Goal: Task Accomplishment & Management: Manage account settings

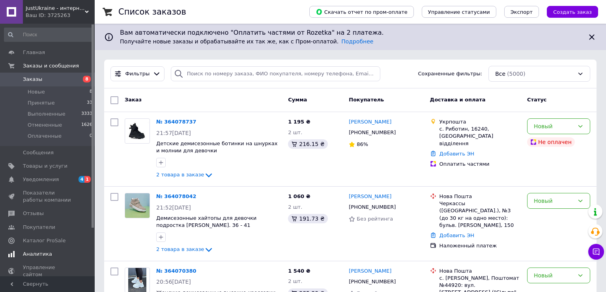
click at [77, 178] on span "4 1" at bounding box center [84, 179] width 22 height 7
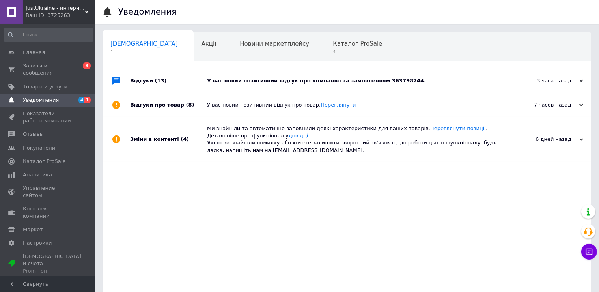
click at [238, 84] on div "У вас новий позитивний відгук про компанію за замовленням 363798744." at bounding box center [356, 80] width 298 height 7
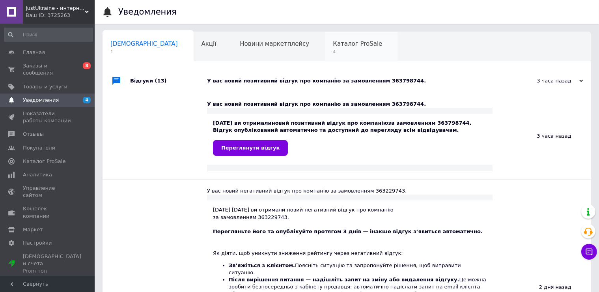
click at [333, 51] on span "4" at bounding box center [357, 52] width 49 height 6
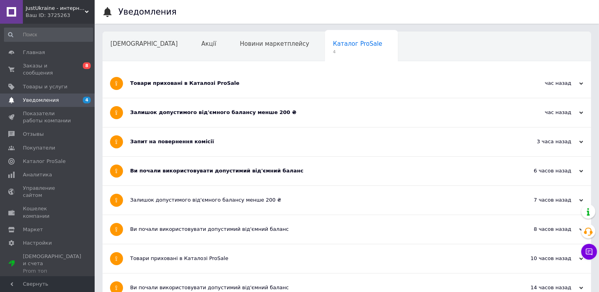
click at [157, 167] on div "Ви почали використовувати допустимий від'ємний баланс" at bounding box center [317, 170] width 375 height 7
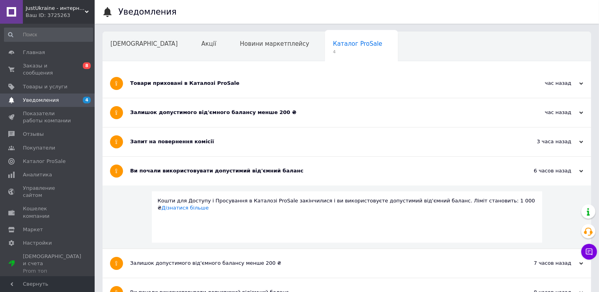
click at [158, 147] on div "Запит на повернення комісії" at bounding box center [317, 141] width 375 height 29
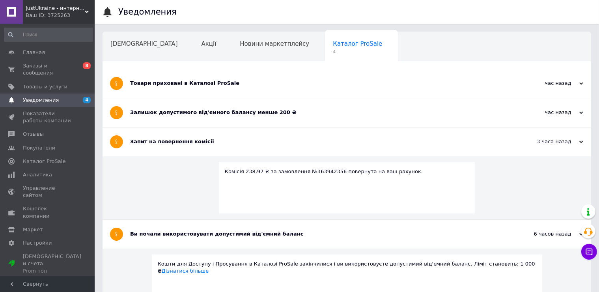
click at [157, 116] on div "Залишок допустимого від'ємного балансу менше 200 ₴" at bounding box center [317, 112] width 375 height 7
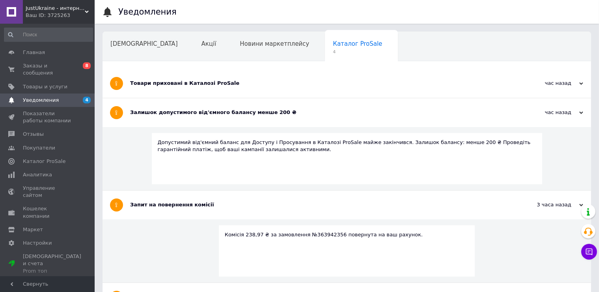
click at [152, 84] on div "Товари приховані в Каталозі ProSale" at bounding box center [317, 83] width 375 height 7
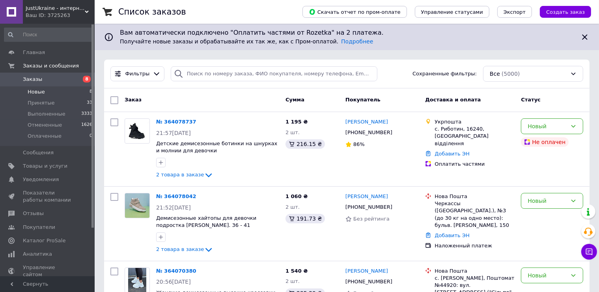
click at [66, 87] on li "Новые 8" at bounding box center [48, 91] width 97 height 11
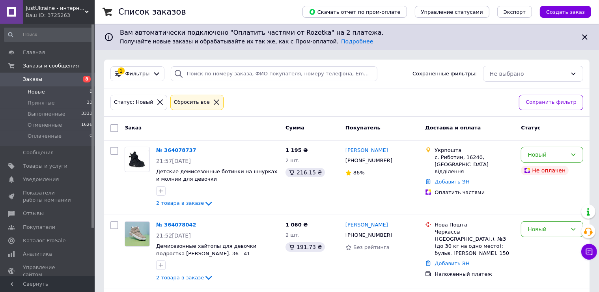
click at [80, 14] on div "Ваш ID: 3725263" at bounding box center [60, 15] width 69 height 7
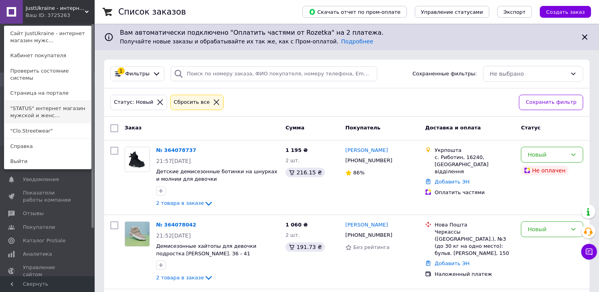
click at [44, 101] on link ""STATUS" интернет магазин мужской и женс..." at bounding box center [47, 112] width 87 height 22
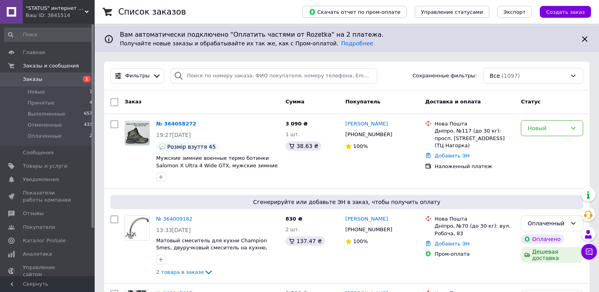
scroll to position [39, 0]
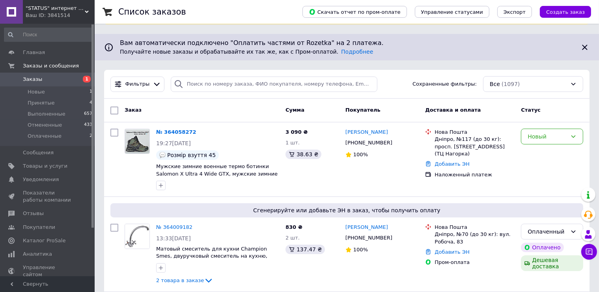
click at [47, 19] on div ""STATUS" интернет магазин мужской и женской обуви Ваш ID: 3841514" at bounding box center [59, 12] width 72 height 24
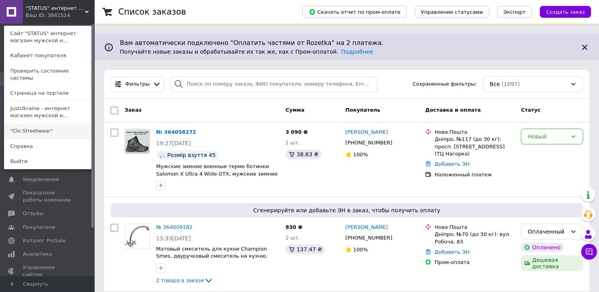
click at [51, 124] on link ""Clo.Streetwear"" at bounding box center [47, 131] width 87 height 15
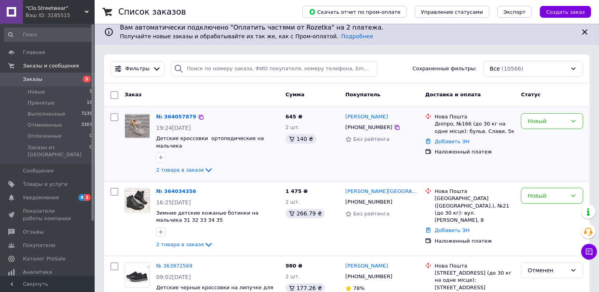
scroll to position [79, 0]
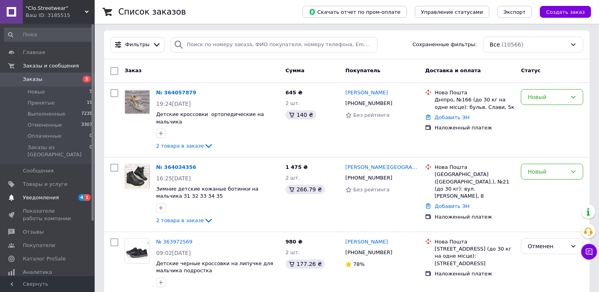
click at [78, 194] on span "4 1" at bounding box center [84, 197] width 22 height 7
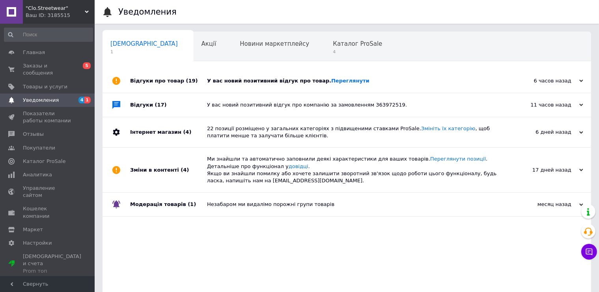
click at [233, 85] on div "У вас новий позитивний відгук про товар. [GEOGRAPHIC_DATA]" at bounding box center [356, 81] width 298 height 24
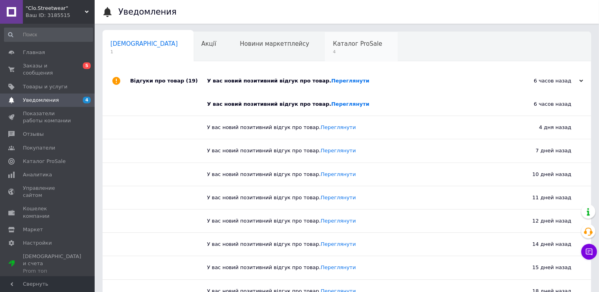
click at [333, 49] on span "4" at bounding box center [357, 52] width 49 height 6
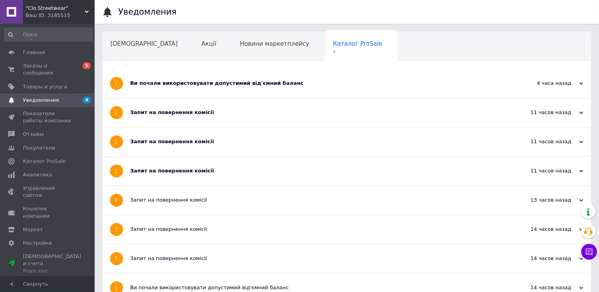
click at [153, 167] on div "Запит на повернення комісії" at bounding box center [317, 171] width 375 height 29
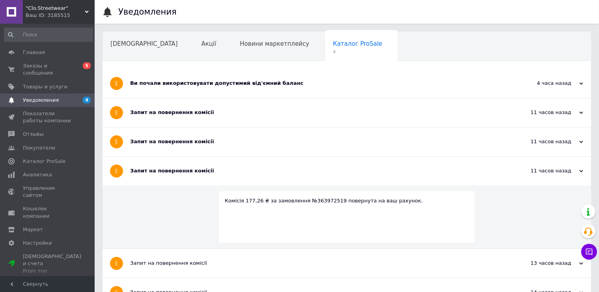
click at [154, 145] on div "Запит на повернення комісії" at bounding box center [317, 141] width 375 height 29
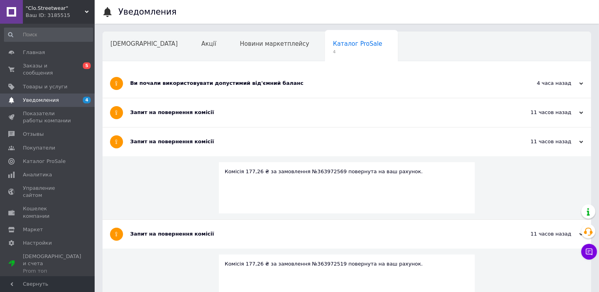
click at [152, 114] on div "Запит на повернення комісії" at bounding box center [317, 112] width 375 height 7
click at [148, 89] on div "Ви почали використовувати допустимий від'ємний баланс" at bounding box center [317, 83] width 375 height 29
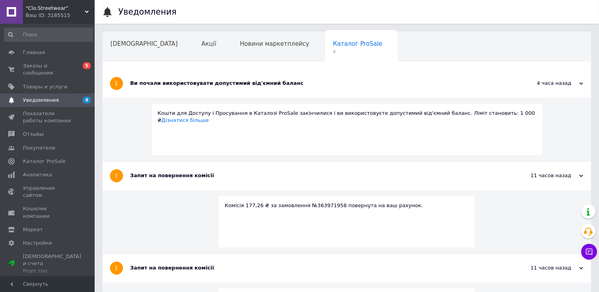
click at [49, 13] on div "Ваш ID: 3185515" at bounding box center [60, 15] width 69 height 7
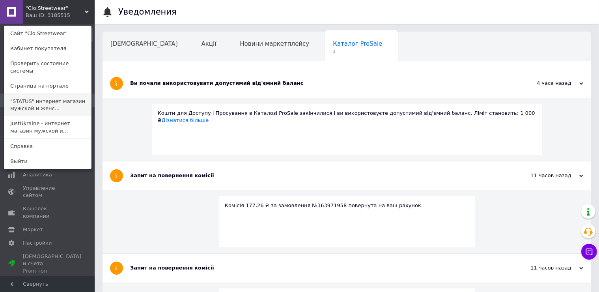
click at [38, 94] on link ""STATUS" интернет магазин мужской и женс..." at bounding box center [47, 105] width 87 height 22
